Goal: Check status: Check status

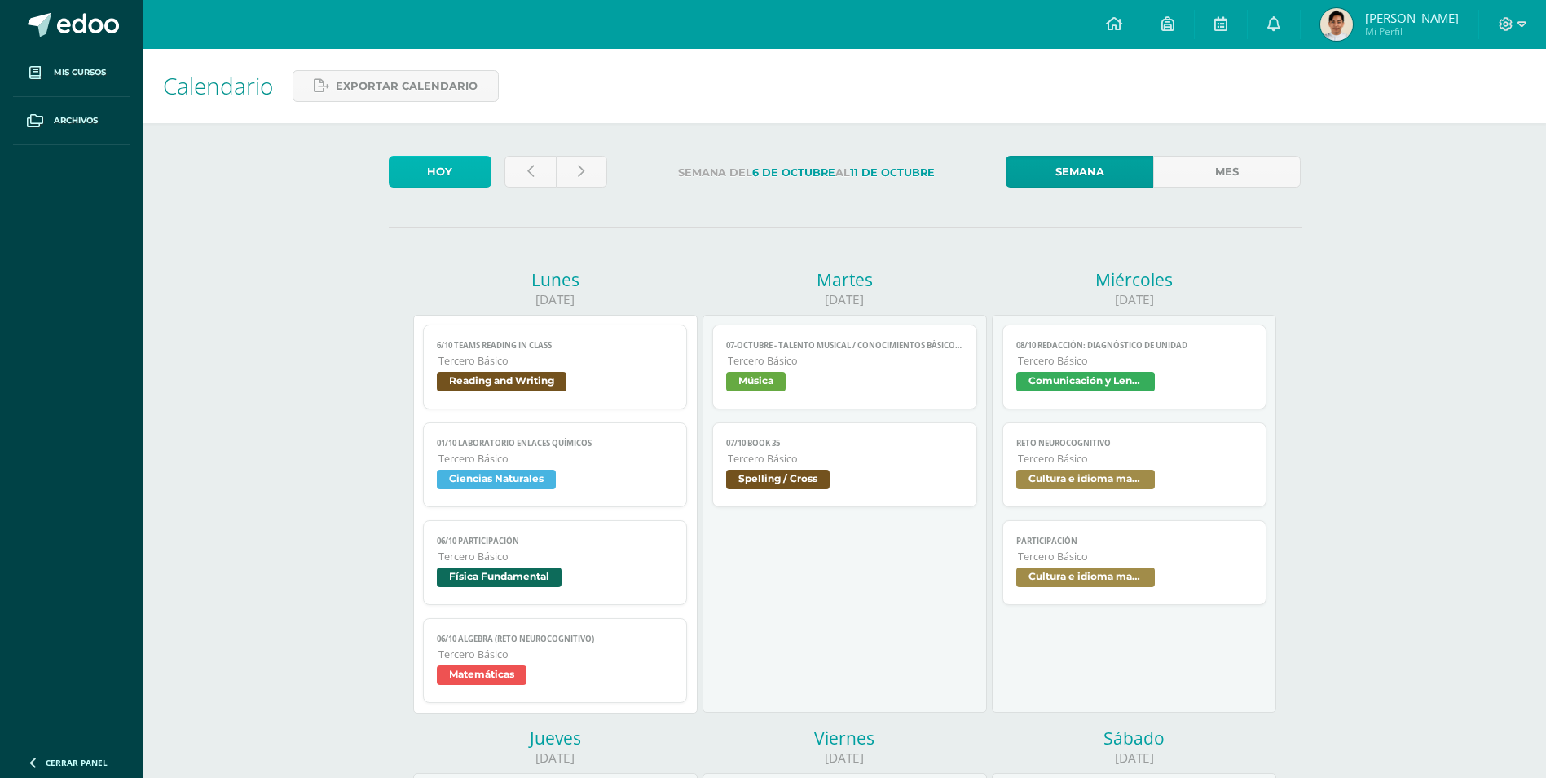
click at [446, 176] on link "Hoy" at bounding box center [440, 172] width 103 height 32
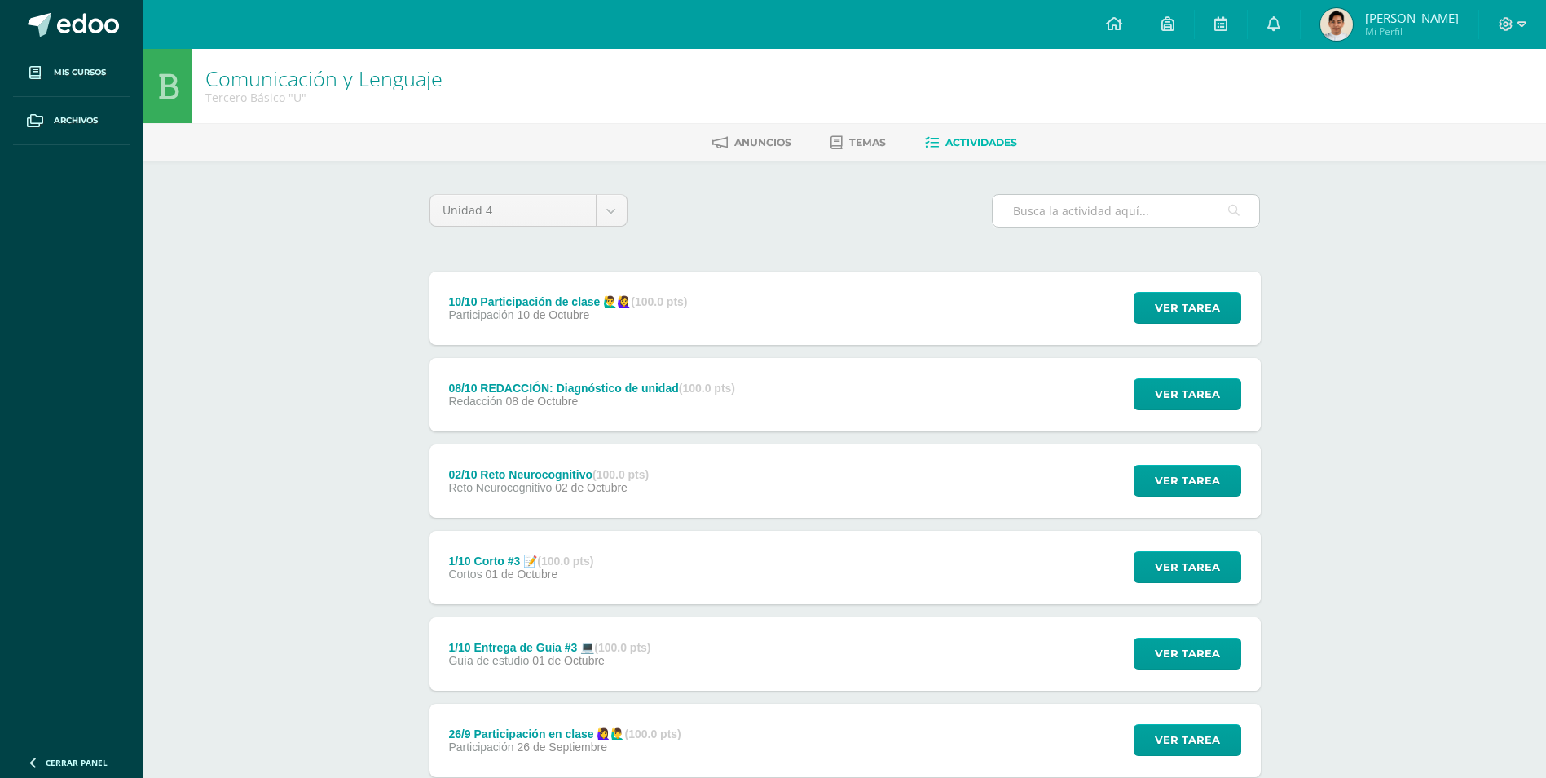
click at [1050, 224] on input "text" at bounding box center [1126, 211] width 267 height 32
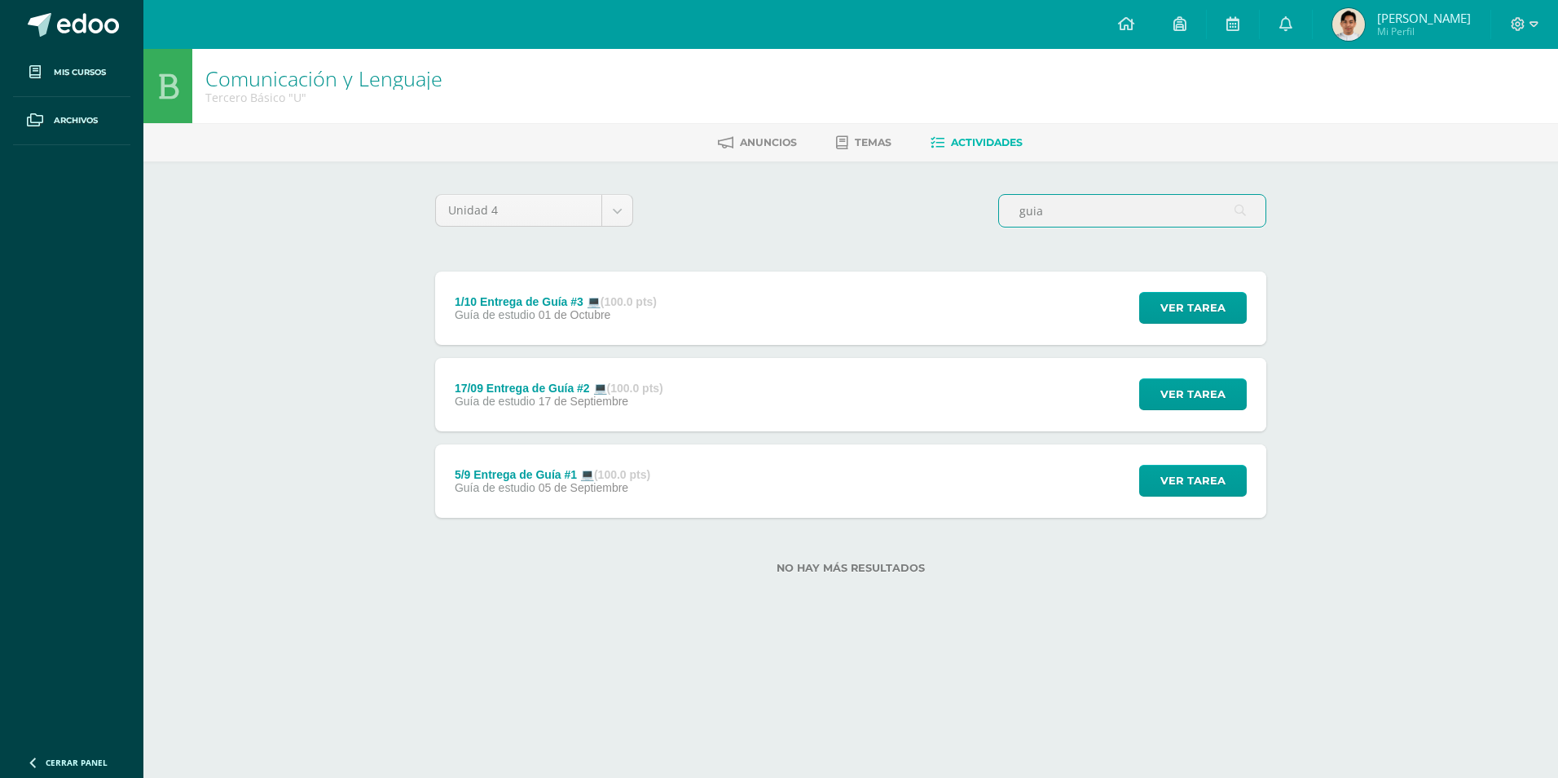
type input "guia"
click at [851, 477] on div "5/9 Entrega de Guía #1 💻 (100.0 pts) Guía de estudio 05 de Septiembre Ver tarea…" at bounding box center [850, 480] width 831 height 73
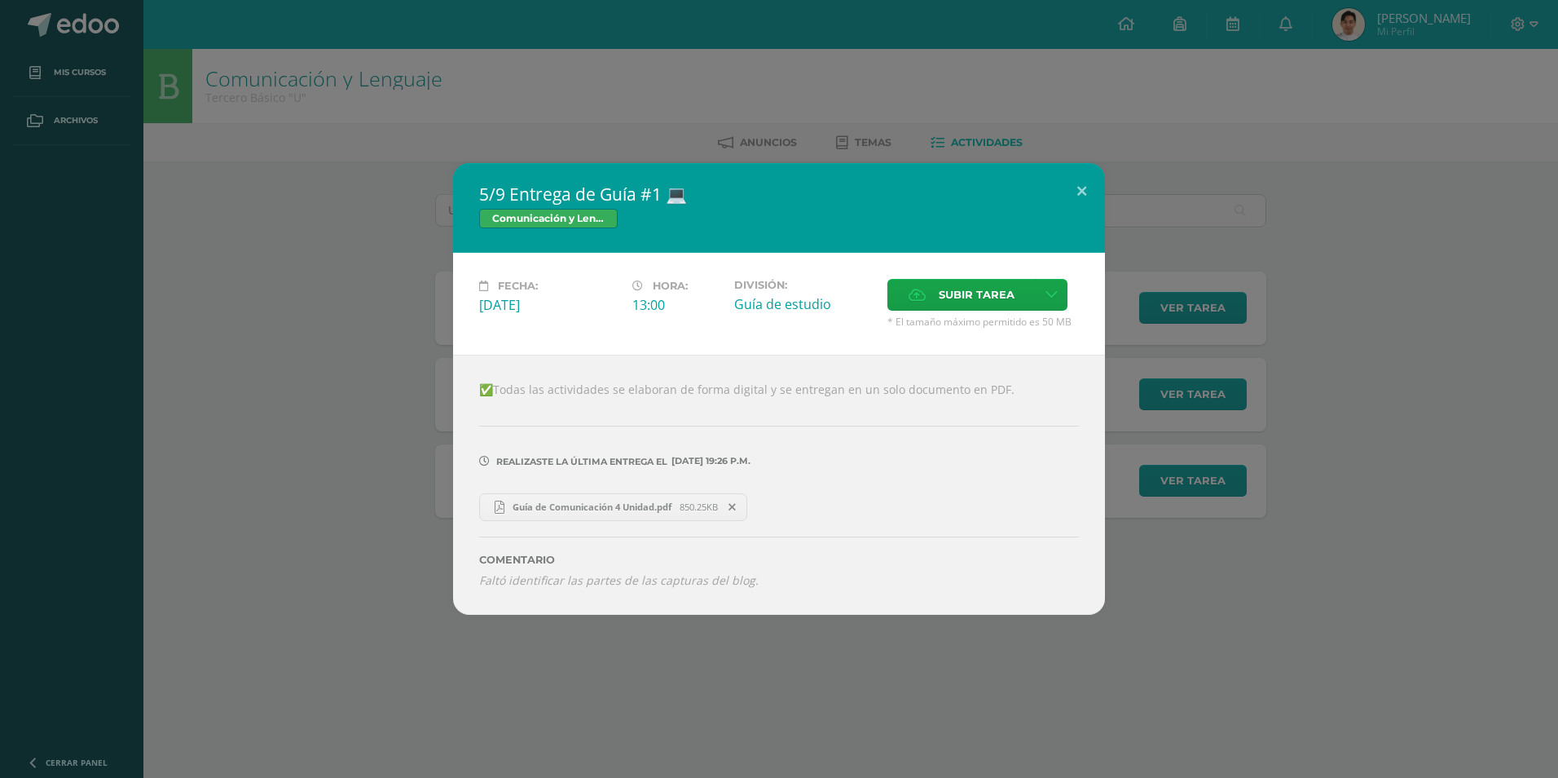
click at [385, 493] on div "5/9 Entrega de Guía #1 💻 Comunicación y Lenguaje Fecha: Viernes 05 de Septiembr…" at bounding box center [779, 388] width 1545 height 451
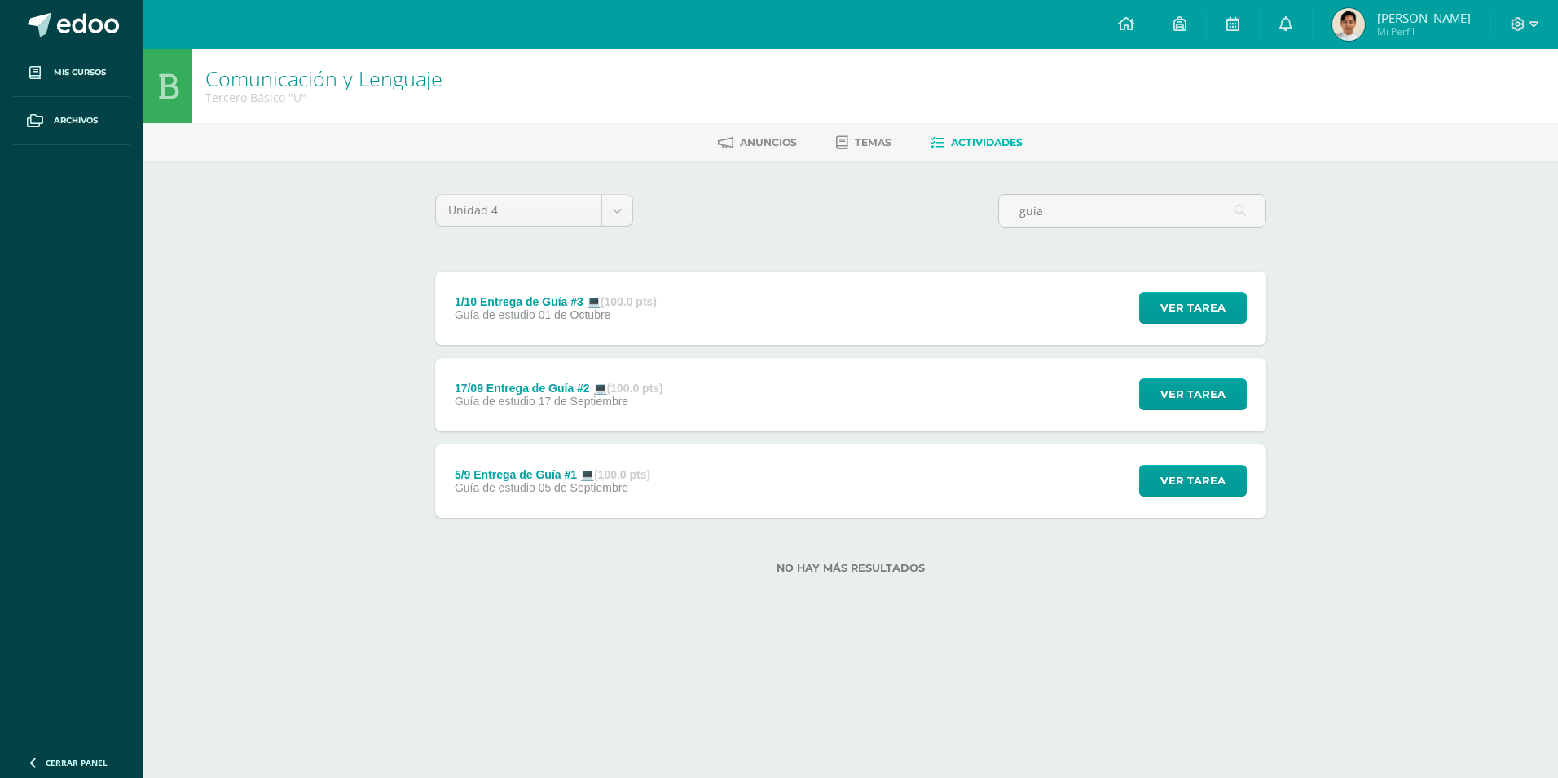
click at [768, 400] on div "17/09 Entrega de Guía #2 💻 (100.0 pts) Guía de estudio 17 de Septiembre Ver tar…" at bounding box center [850, 394] width 831 height 73
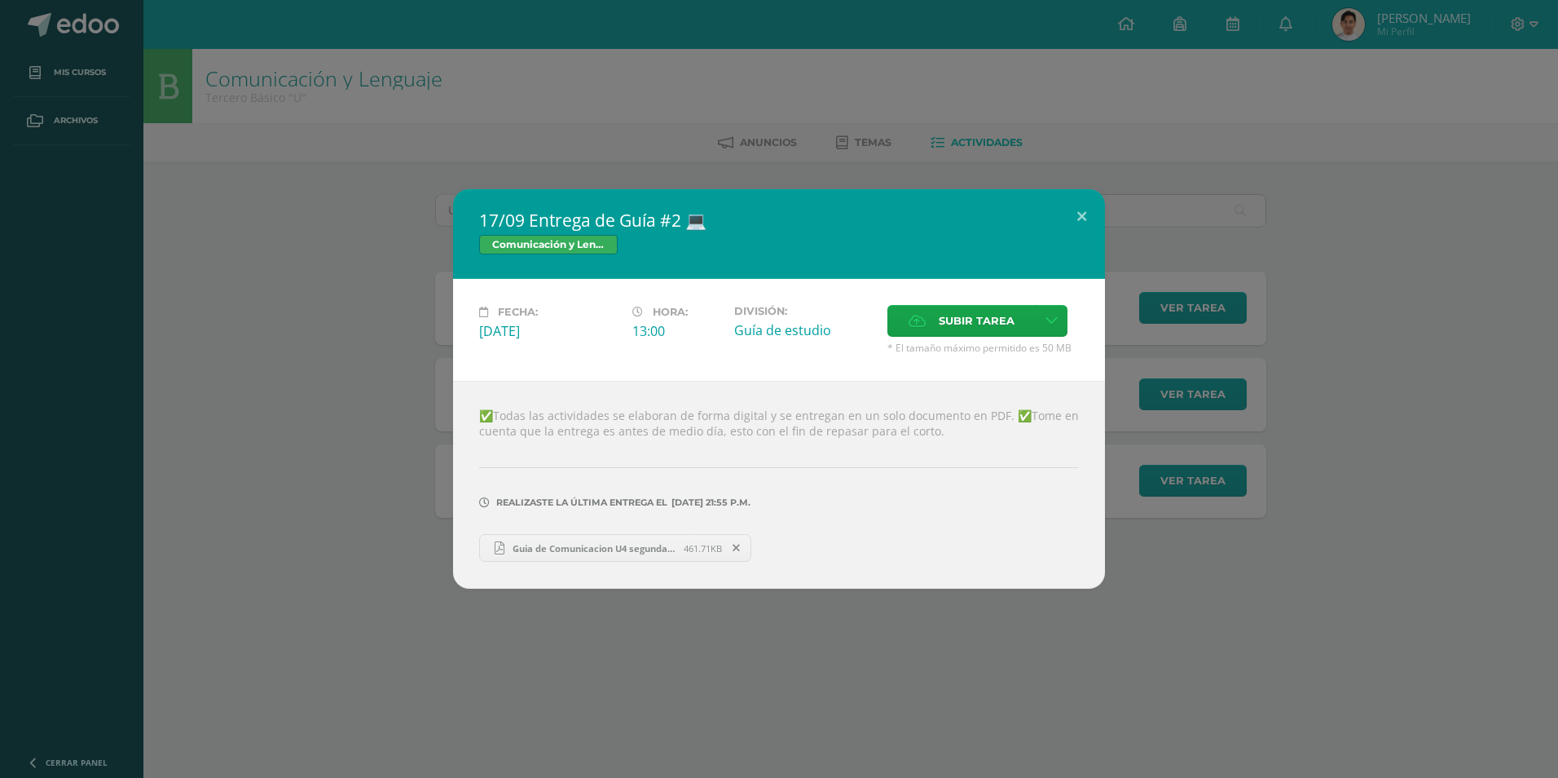
click at [351, 528] on div "17/09 Entrega de Guía #2 💻 Comunicación y Lenguaje Fecha: Miércoles 17 de Septi…" at bounding box center [779, 388] width 1545 height 399
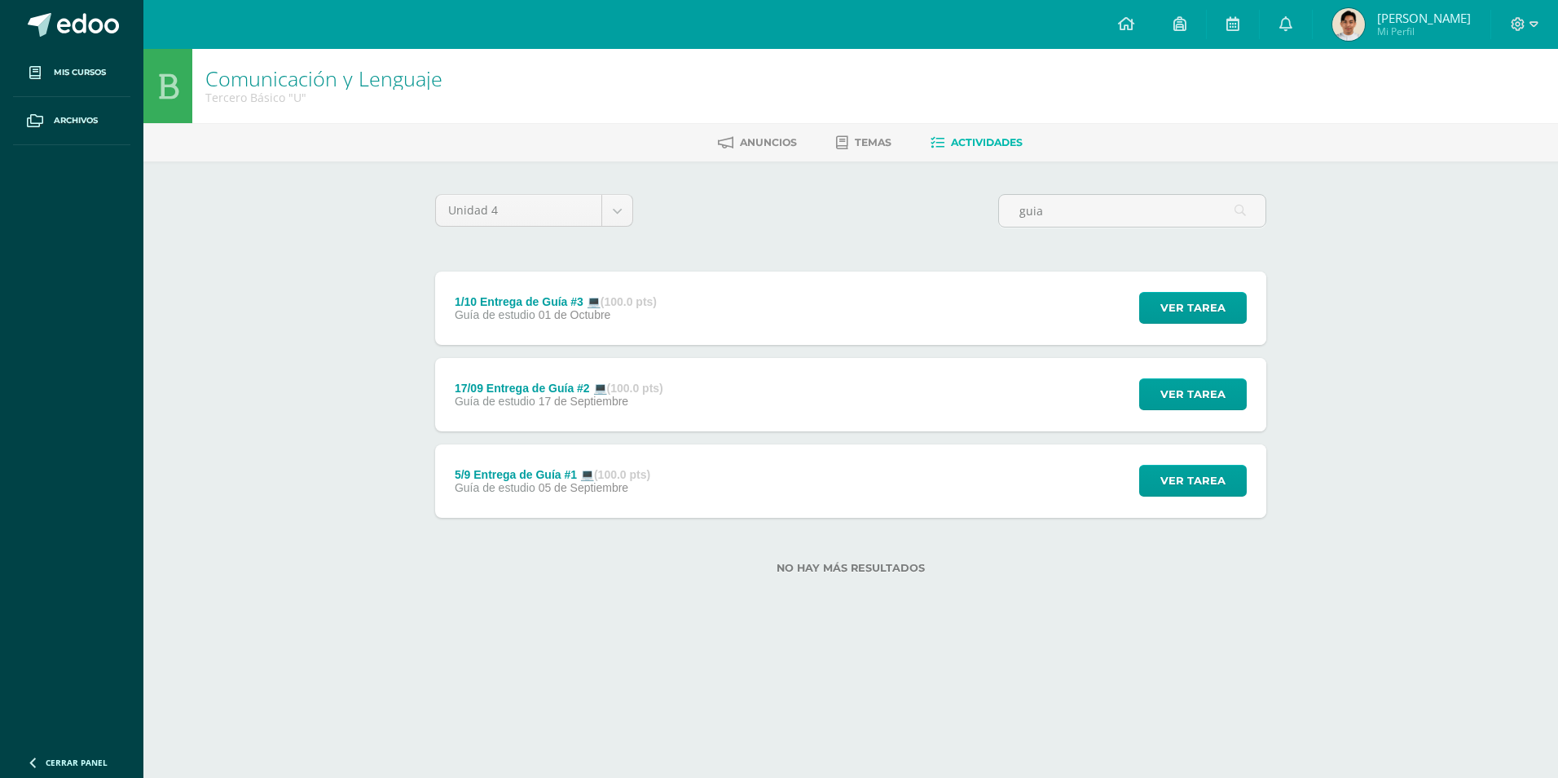
click at [600, 323] on div "1/10 Entrega de Guía #3 💻 (100.0 pts) Guía de estudio 01 de Octubre" at bounding box center [555, 307] width 241 height 73
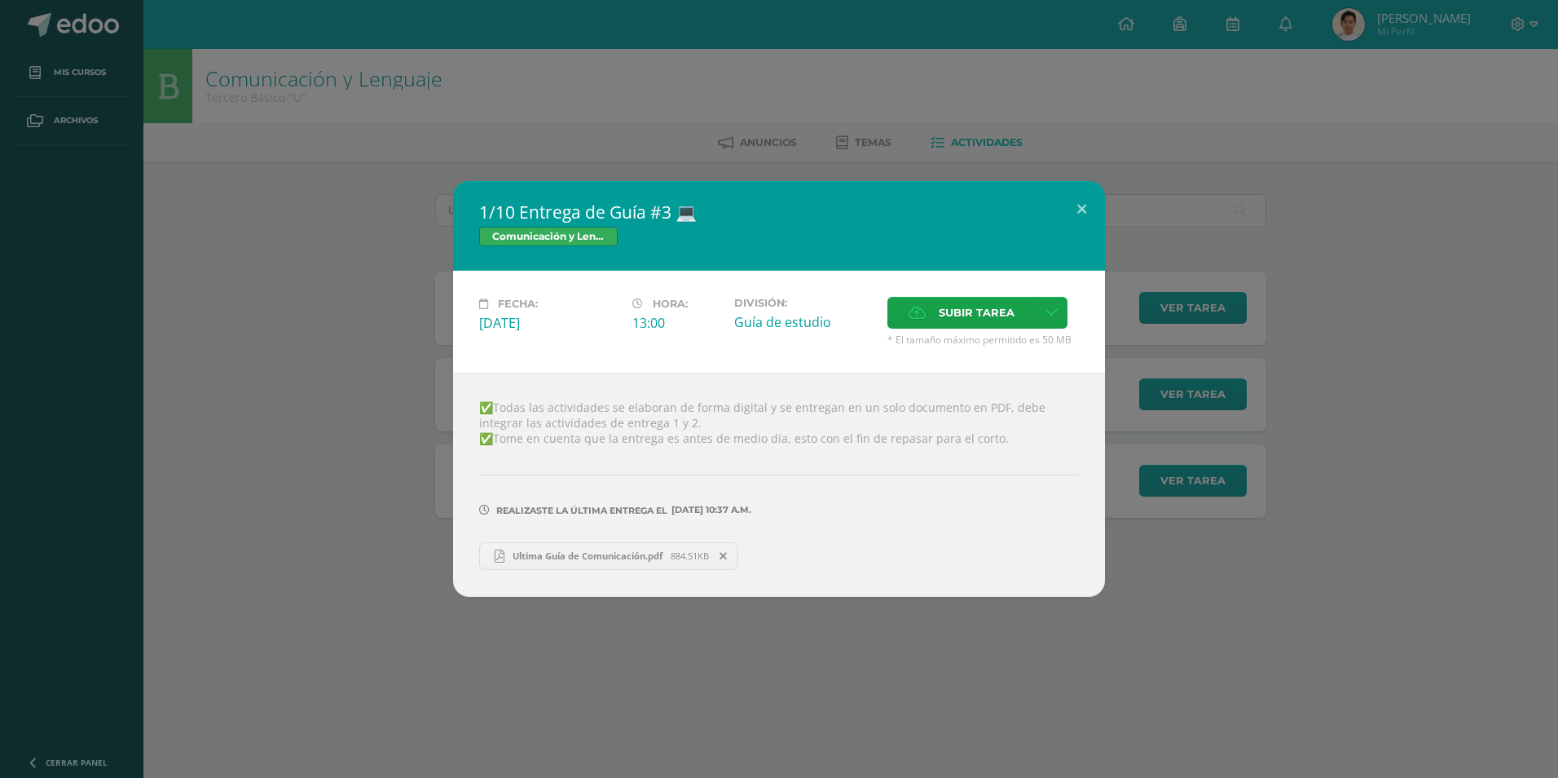
click at [234, 478] on div "1/10 Entrega de Guía #3 💻 Comunicación y Lenguaje Fecha: Miércoles 01 de Octubr…" at bounding box center [779, 388] width 1545 height 415
